Goal: Check status: Check status

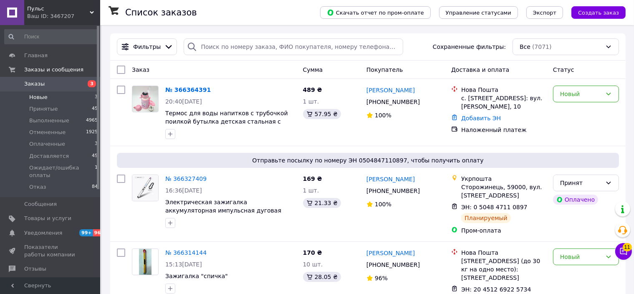
click at [50, 95] on li "Новые 3" at bounding box center [51, 97] width 103 height 12
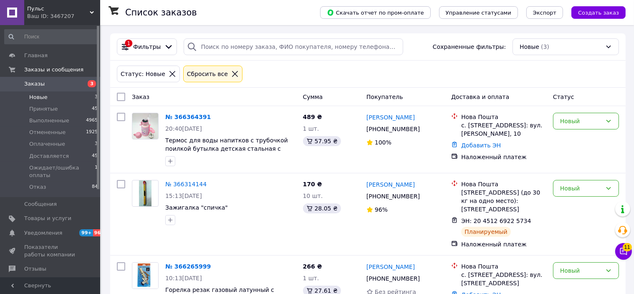
click at [41, 85] on span "Заказы" at bounding box center [34, 84] width 20 height 8
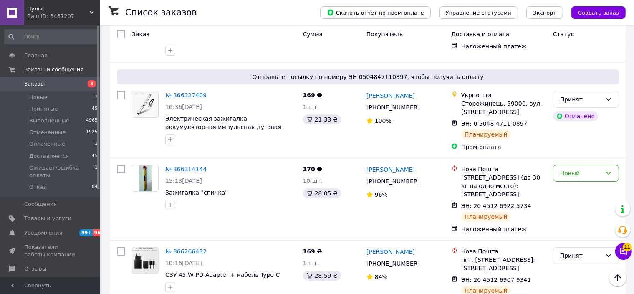
scroll to position [42, 0]
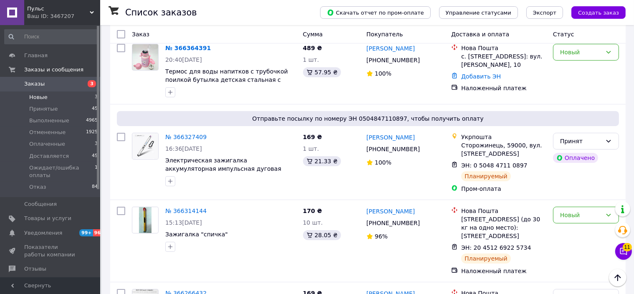
click at [42, 92] on li "Новые 3" at bounding box center [51, 97] width 103 height 12
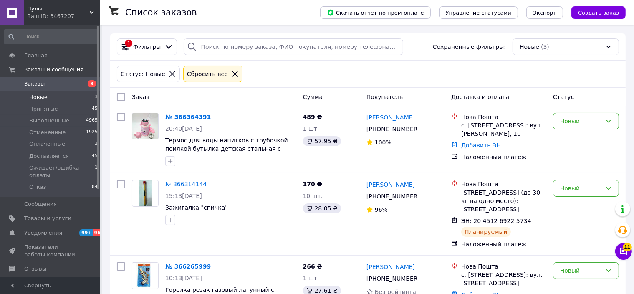
click at [37, 95] on span "Новые" at bounding box center [38, 97] width 18 height 8
click at [39, 81] on span "Заказы" at bounding box center [34, 84] width 20 height 8
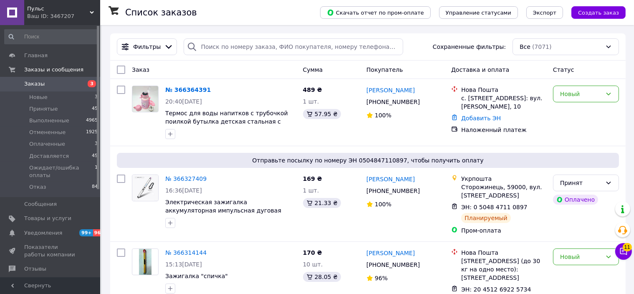
click at [40, 86] on span "Заказы" at bounding box center [34, 84] width 20 height 8
